Goal: Task Accomplishment & Management: Manage account settings

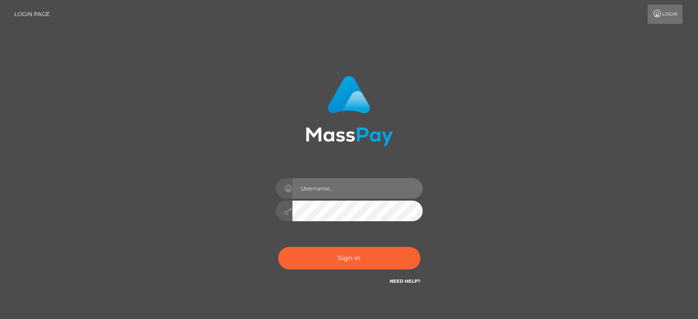
click at [320, 186] on input "text" at bounding box center [357, 188] width 130 height 21
type input "[EMAIL_ADDRESS][DOMAIN_NAME]"
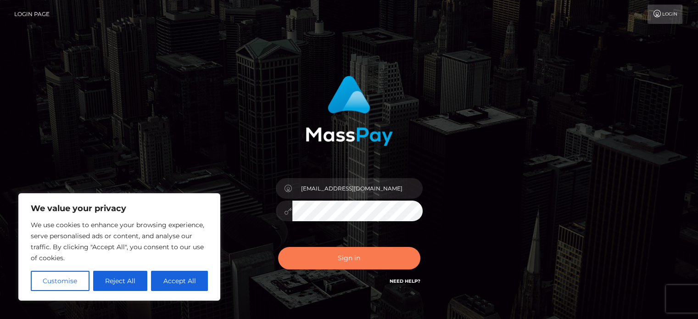
click at [329, 257] on button "Sign in" at bounding box center [349, 258] width 142 height 22
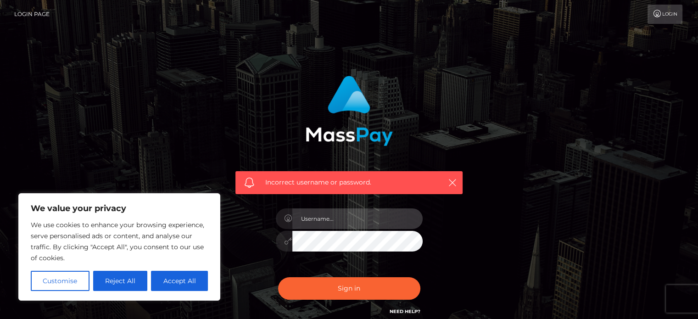
type input "[EMAIL_ADDRESS][DOMAIN_NAME]"
click at [98, 175] on div "Incorrect username or password. [EMAIL_ADDRESS][DOMAIN_NAME]" at bounding box center [349, 201] width 523 height 264
click at [278, 277] on button "Sign in" at bounding box center [349, 288] width 142 height 22
type input "[EMAIL_ADDRESS][DOMAIN_NAME]"
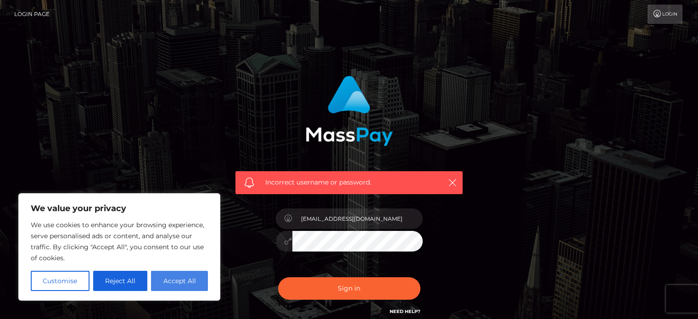
click at [167, 278] on button "Accept All" at bounding box center [179, 281] width 57 height 20
checkbox input "true"
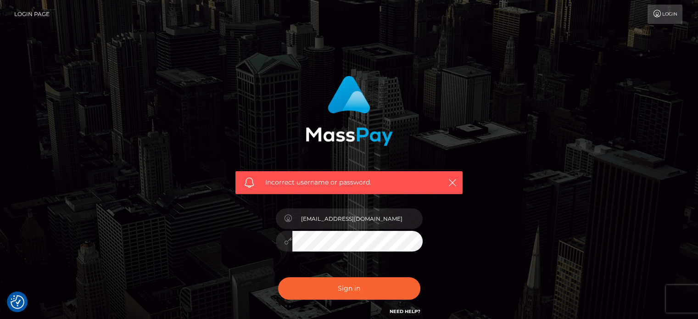
click at [234, 221] on div "Incorrect username or password. kittycattylolita@gmail.com" at bounding box center [349, 196] width 241 height 255
click at [278, 277] on button "Sign in" at bounding box center [349, 288] width 142 height 22
type input "[EMAIL_ADDRESS][DOMAIN_NAME]"
click at [80, 209] on div "Incorrect username or password. [EMAIL_ADDRESS][DOMAIN_NAME]" at bounding box center [349, 200] width 698 height 401
click at [278, 277] on button "Sign in" at bounding box center [349, 288] width 142 height 22
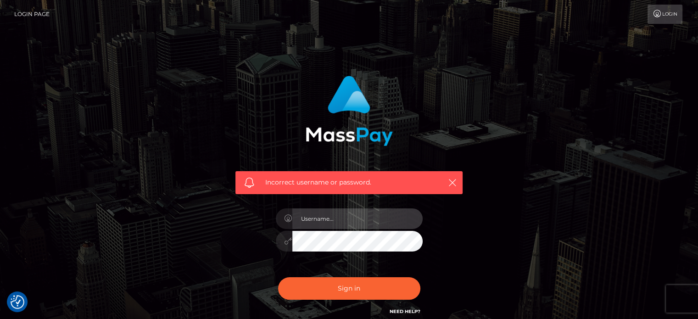
type input "[EMAIL_ADDRESS][DOMAIN_NAME]"
click at [285, 239] on icon at bounding box center [288, 240] width 8 height 7
click at [125, 218] on div "Incorrect username or password. kittycattylolita@gmail.com" at bounding box center [349, 201] width 523 height 264
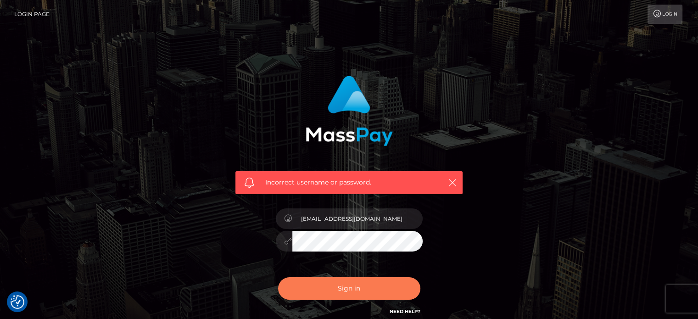
click at [332, 290] on button "Sign in" at bounding box center [349, 288] width 142 height 22
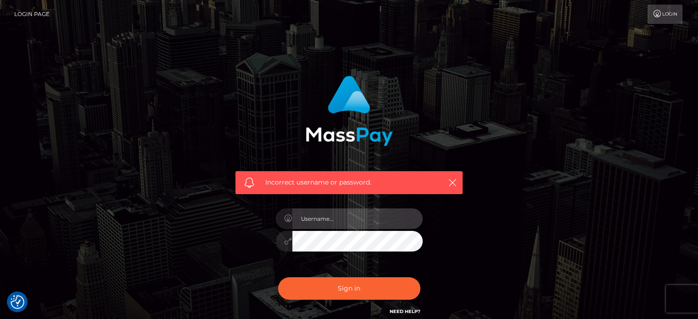
type input "[EMAIL_ADDRESS][DOMAIN_NAME]"
click at [195, 227] on div "Incorrect username or password. kittycattylolita@gmail.com" at bounding box center [349, 201] width 523 height 264
click at [222, 241] on div "Incorrect username or password. kittycattylolita@gmail.com" at bounding box center [349, 201] width 255 height 264
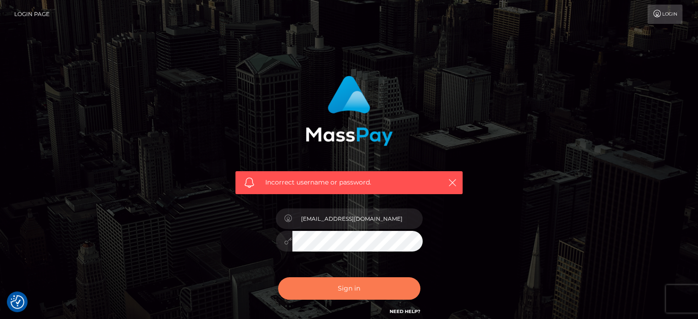
click at [351, 287] on button "Sign in" at bounding box center [349, 288] width 142 height 22
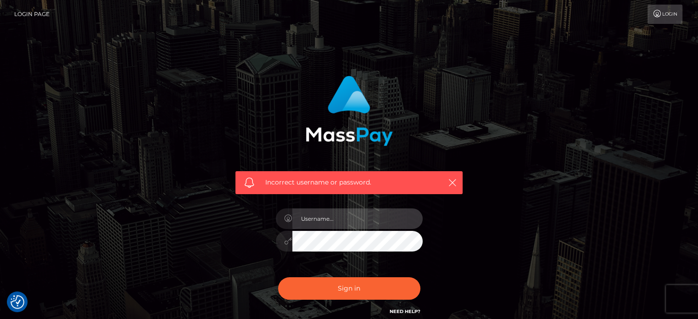
type input "[EMAIL_ADDRESS][DOMAIN_NAME]"
click at [285, 240] on icon at bounding box center [288, 240] width 8 height 7
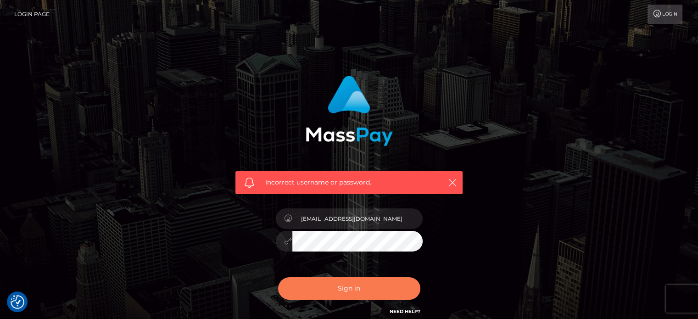
click at [343, 283] on button "Sign in" at bounding box center [349, 288] width 142 height 22
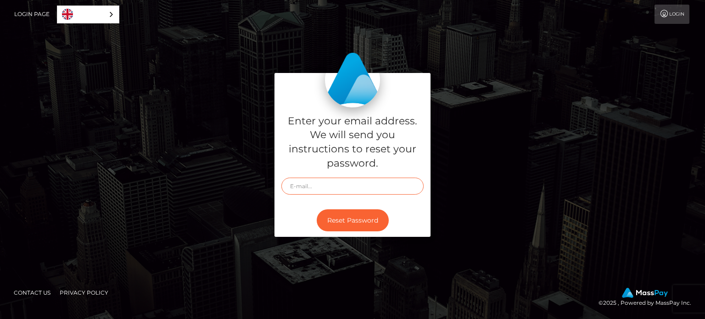
click at [347, 189] on input "text" at bounding box center [352, 186] width 142 height 17
type input "[EMAIL_ADDRESS][DOMAIN_NAME]"
click at [357, 218] on button "Reset Password" at bounding box center [353, 220] width 72 height 22
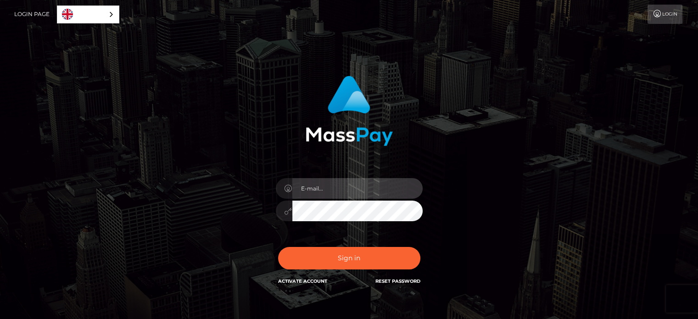
type input "[EMAIL_ADDRESS][DOMAIN_NAME]"
click at [181, 196] on div "In order to protect your account, we're utilizing the help of a captcha service…" at bounding box center [349, 186] width 523 height 234
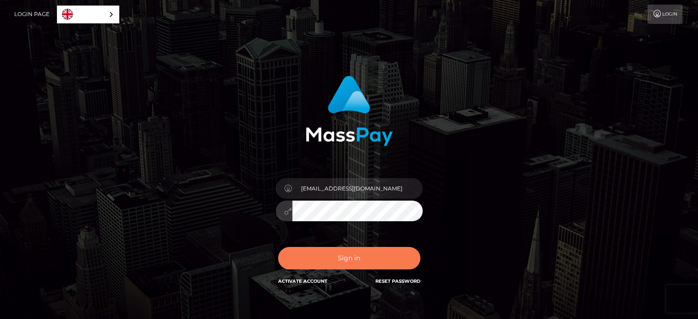
click at [354, 256] on button "Sign in" at bounding box center [349, 258] width 142 height 22
